Goal: Information Seeking & Learning: Learn about a topic

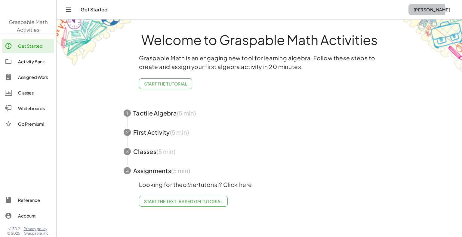
click at [312, 8] on span "[PERSON_NAME]" at bounding box center [431, 9] width 37 height 5
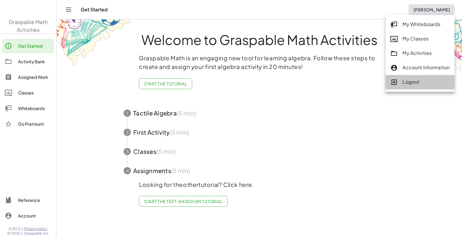
click at [312, 83] on div "Logout" at bounding box center [419, 82] width 59 height 8
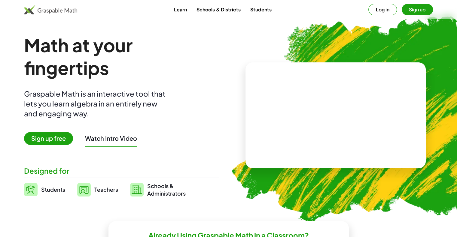
click at [105, 148] on div "Math at your fingertips Graspable Math is an interactive tool that lets you lea…" at bounding box center [121, 116] width 195 height 164
click at [102, 136] on button "Watch Intro Video" at bounding box center [111, 139] width 52 height 8
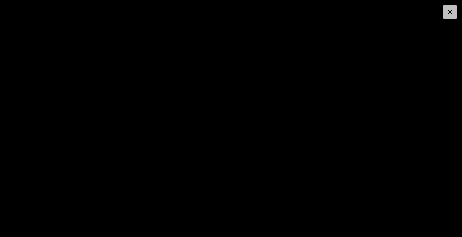
click at [312, 12] on button "button" at bounding box center [449, 12] width 14 height 14
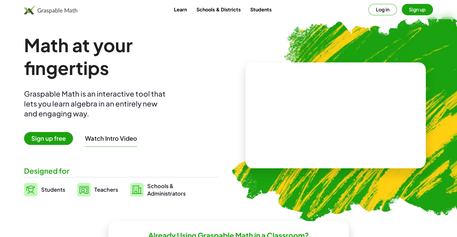
click at [133, 132] on div "Math at your fingertips Graspable Math is an interactive tool that lets you lea…" at bounding box center [121, 116] width 195 height 164
click at [126, 136] on button "Watch Intro Video" at bounding box center [111, 139] width 52 height 8
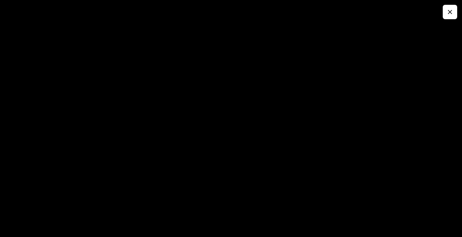
click at [312, 8] on button "button" at bounding box center [449, 12] width 14 height 14
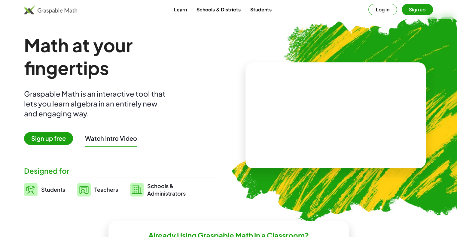
click at [102, 139] on button "Watch Intro Video" at bounding box center [111, 139] width 52 height 8
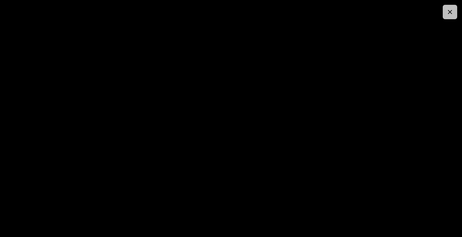
click at [312, 11] on icon "button" at bounding box center [449, 11] width 7 height 7
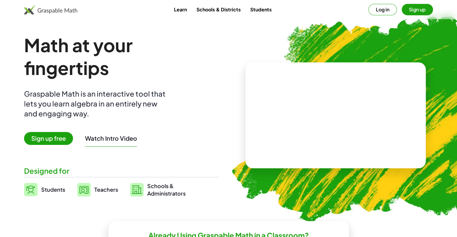
click at [121, 142] on button "Watch Intro Video" at bounding box center [111, 139] width 52 height 8
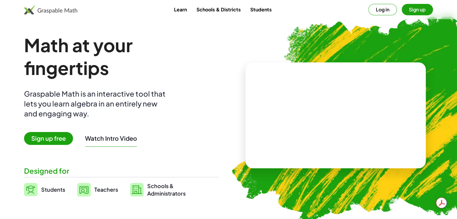
click at [417, 5] on button "Sign up" at bounding box center [417, 9] width 31 height 11
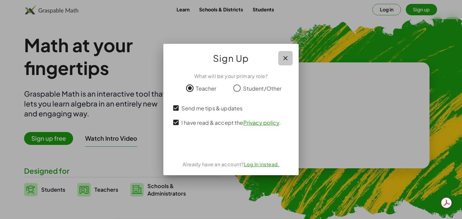
click at [283, 60] on icon "button" at bounding box center [285, 58] width 7 height 7
